Goal: Use online tool/utility: Utilize a website feature to perform a specific function

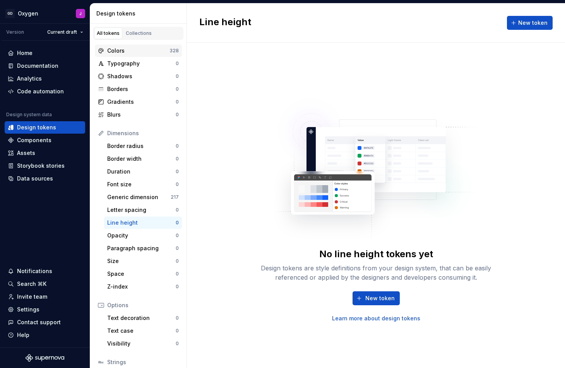
click at [135, 51] on div "Colors" at bounding box center [138, 51] width 62 height 8
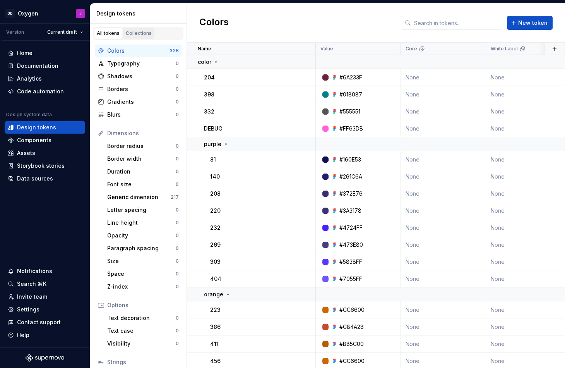
click at [141, 31] on div "Collections" at bounding box center [139, 33] width 26 height 6
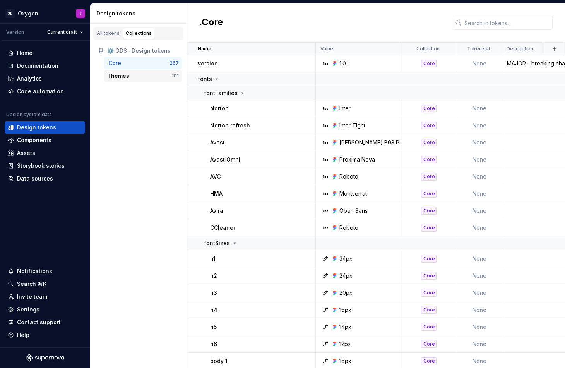
click at [123, 71] on div "Themes 311" at bounding box center [143, 76] width 78 height 12
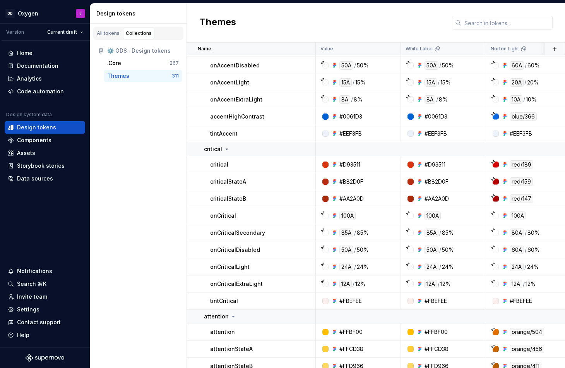
scroll to position [596, 0]
click at [45, 89] on div "Code automation" at bounding box center [40, 91] width 47 height 8
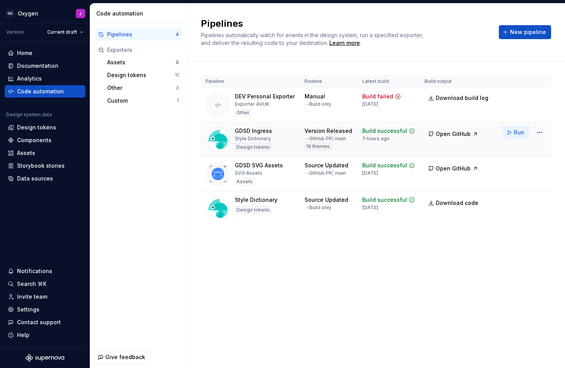
click at [518, 131] on span "Run" at bounding box center [519, 133] width 10 height 8
